Goal: Task Accomplishment & Management: Use online tool/utility

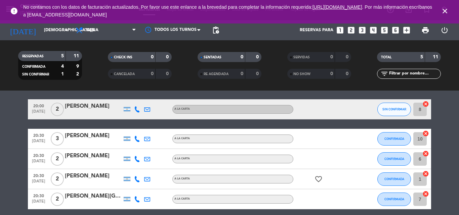
scroll to position [34, 0]
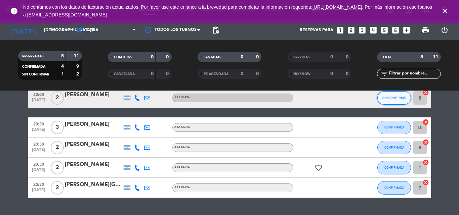
click at [394, 101] on button "SIN CONFIRMAR" at bounding box center [394, 97] width 34 height 13
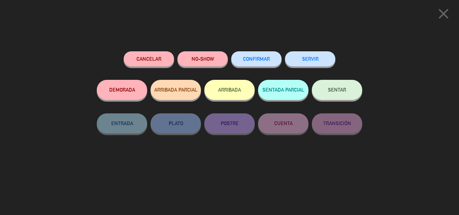
click at [269, 57] on span "CONFIRMAR" at bounding box center [256, 59] width 27 height 6
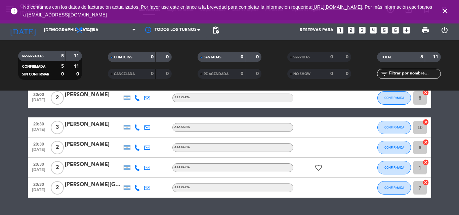
click at [84, 91] on div "[PERSON_NAME]" at bounding box center [93, 95] width 57 height 9
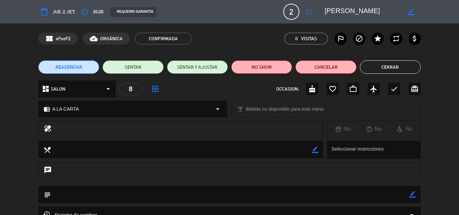
click at [150, 89] on span "border_all" at bounding box center [155, 89] width 12 height 12
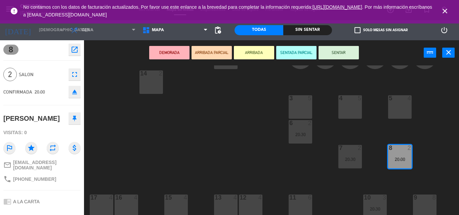
scroll to position [67, 0]
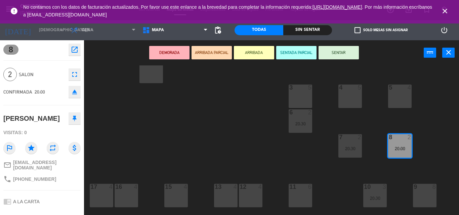
click at [342, 92] on div "4 5" at bounding box center [350, 97] width 24 height 24
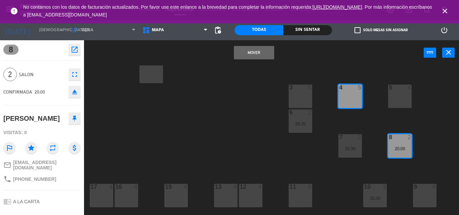
click at [249, 50] on button "Mover" at bounding box center [254, 52] width 40 height 13
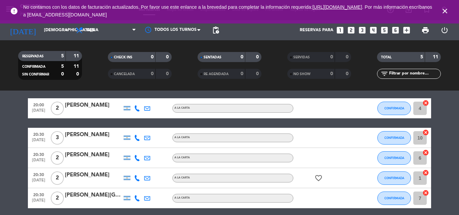
scroll to position [34, 0]
